Goal: Information Seeking & Learning: Learn about a topic

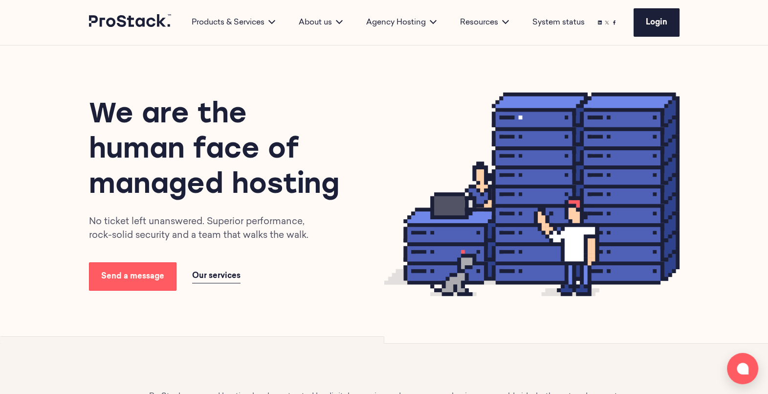
click at [469, 98] on link "Case studies" at bounding box center [464, 101] width 39 height 6
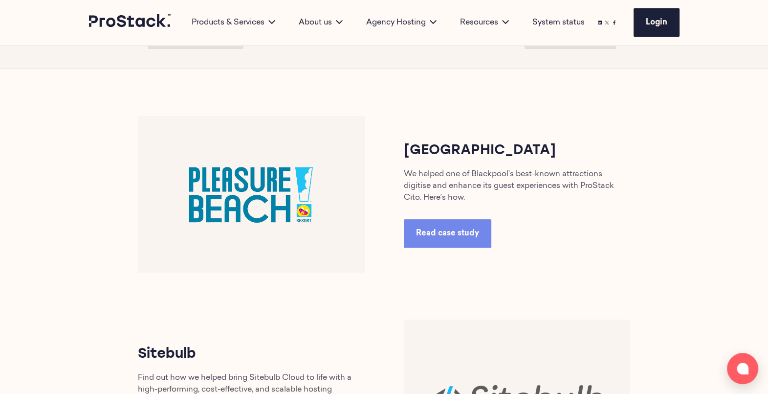
scroll to position [395, 0]
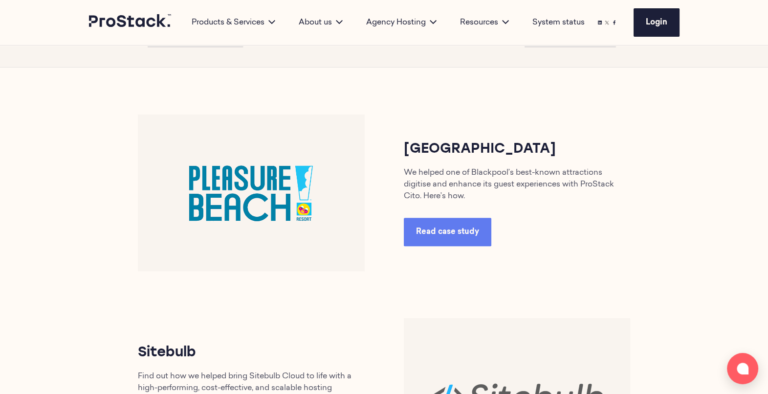
click at [455, 228] on span "Read case study" at bounding box center [447, 232] width 63 height 8
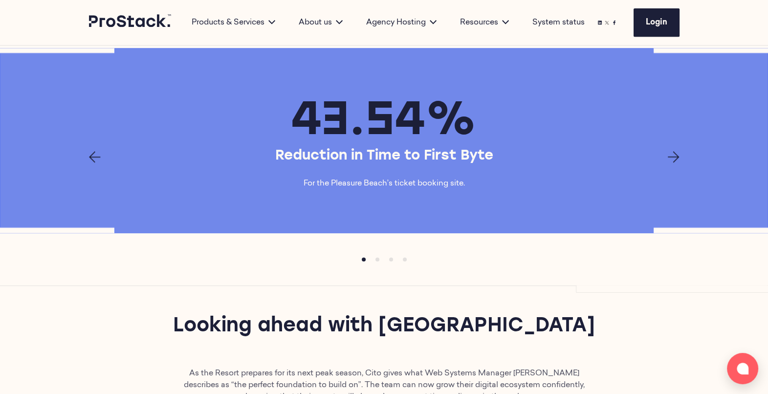
scroll to position [1345, 0]
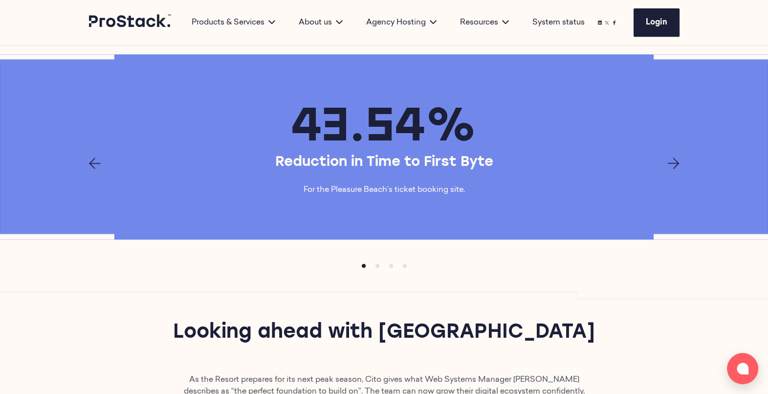
click at [674, 169] on icon "Next page" at bounding box center [674, 163] width 12 height 12
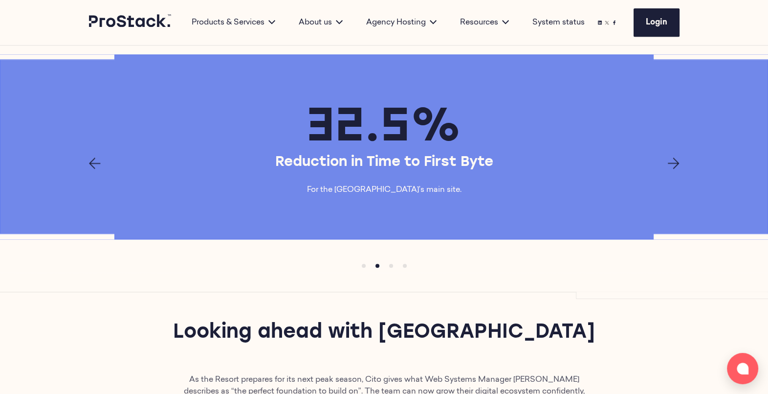
click at [674, 169] on icon "Next page" at bounding box center [674, 163] width 12 height 12
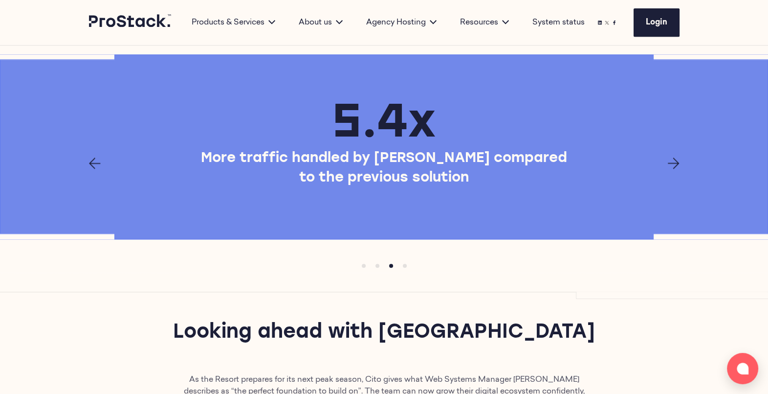
click at [674, 169] on icon "Next page" at bounding box center [674, 163] width 12 height 12
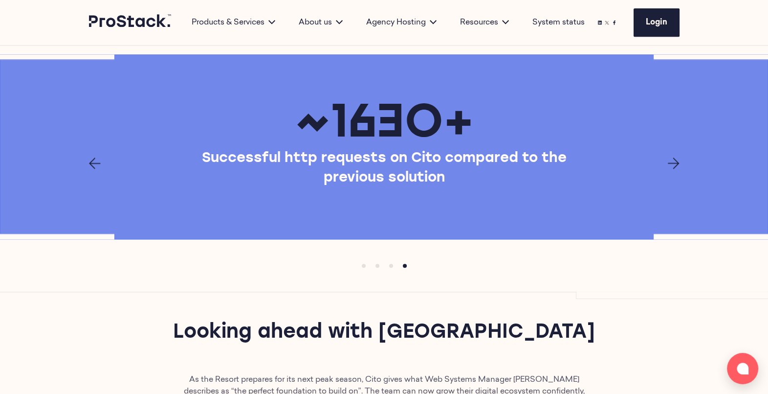
click at [674, 169] on icon "Next page" at bounding box center [674, 163] width 12 height 12
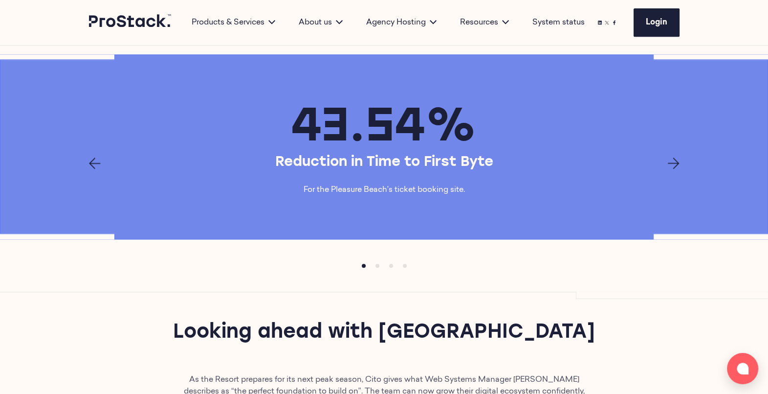
click at [674, 169] on icon "Next page" at bounding box center [674, 163] width 12 height 12
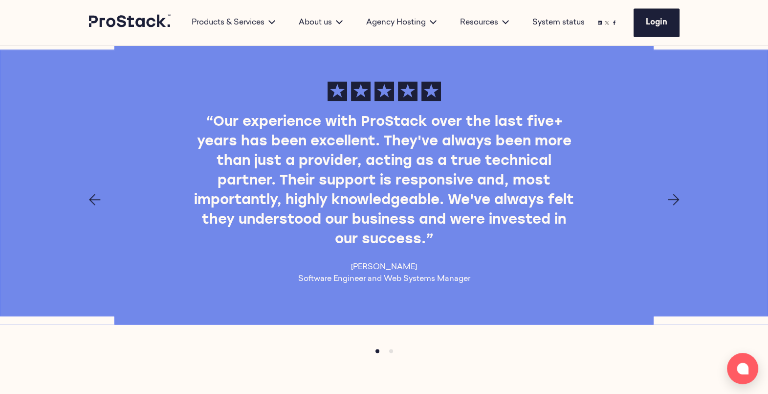
scroll to position [1824, 0]
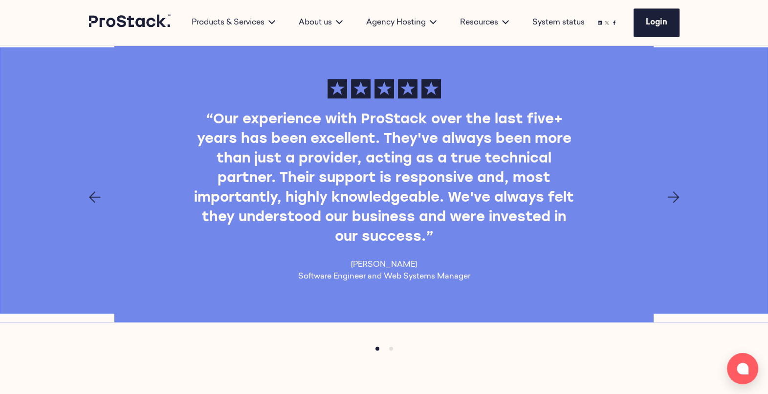
click at [674, 203] on icon "Next page" at bounding box center [674, 197] width 12 height 12
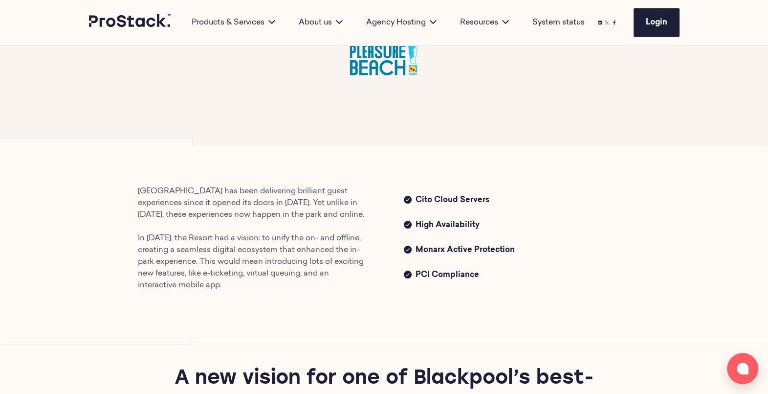
scroll to position [0, 0]
